Goal: Find specific page/section

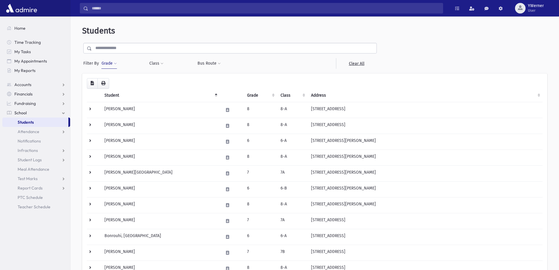
click at [130, 49] on input "text" at bounding box center [234, 48] width 285 height 11
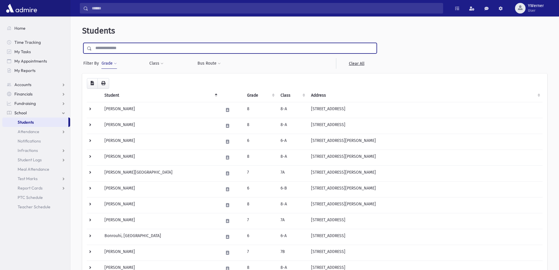
click at [112, 61] on button "Grade" at bounding box center [109, 63] width 16 height 11
click at [106, 50] on input "text" at bounding box center [234, 48] width 285 height 11
type input "*"
type input "*****"
click at [82, 43] on input "submit" at bounding box center [90, 47] width 16 height 8
